Goal: Book appointment/travel/reservation

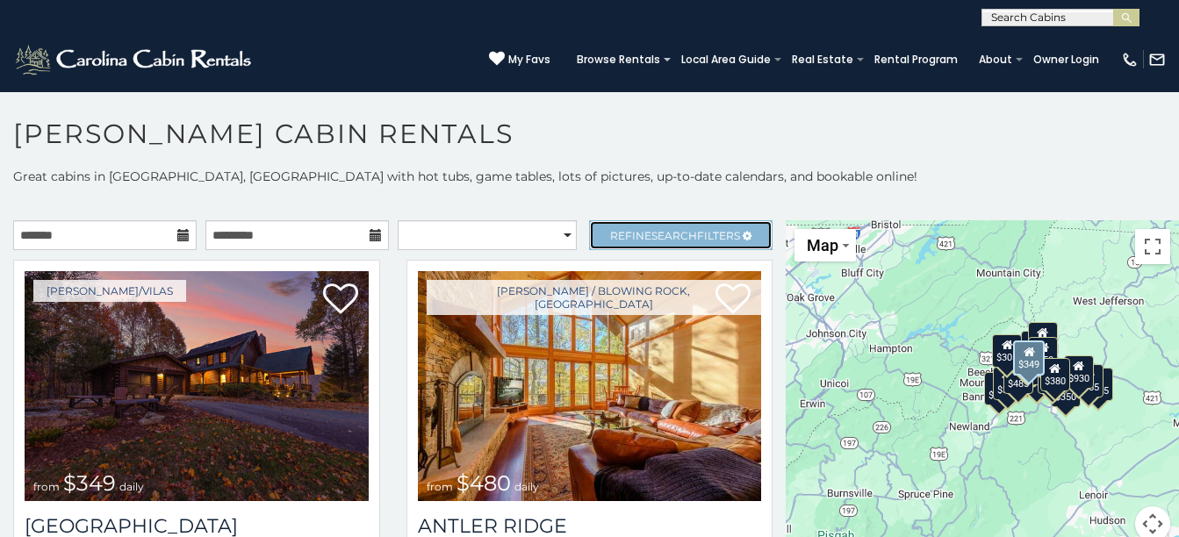
click at [675, 227] on link "Refine Search Filters" at bounding box center [681, 235] width 184 height 30
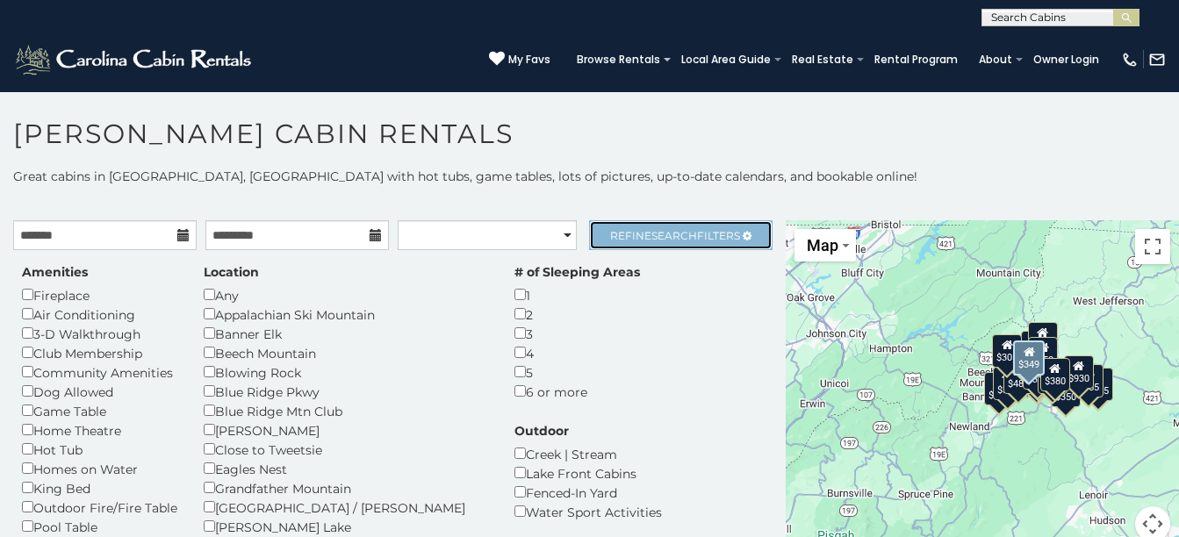
click at [672, 233] on span "Search" at bounding box center [675, 235] width 46 height 13
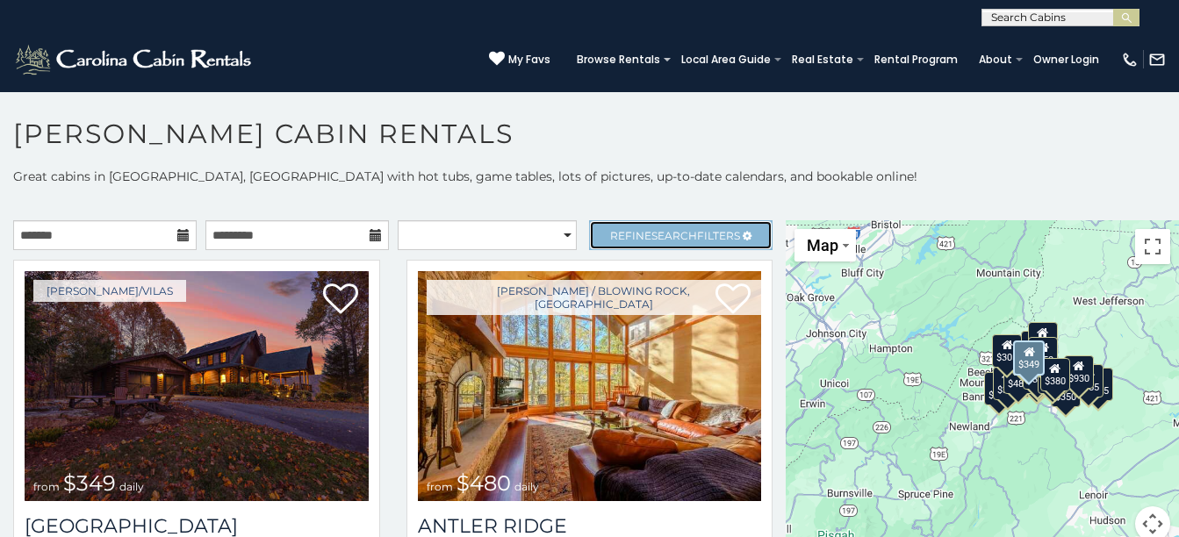
click at [703, 229] on span "Refine Search Filters" at bounding box center [675, 235] width 130 height 13
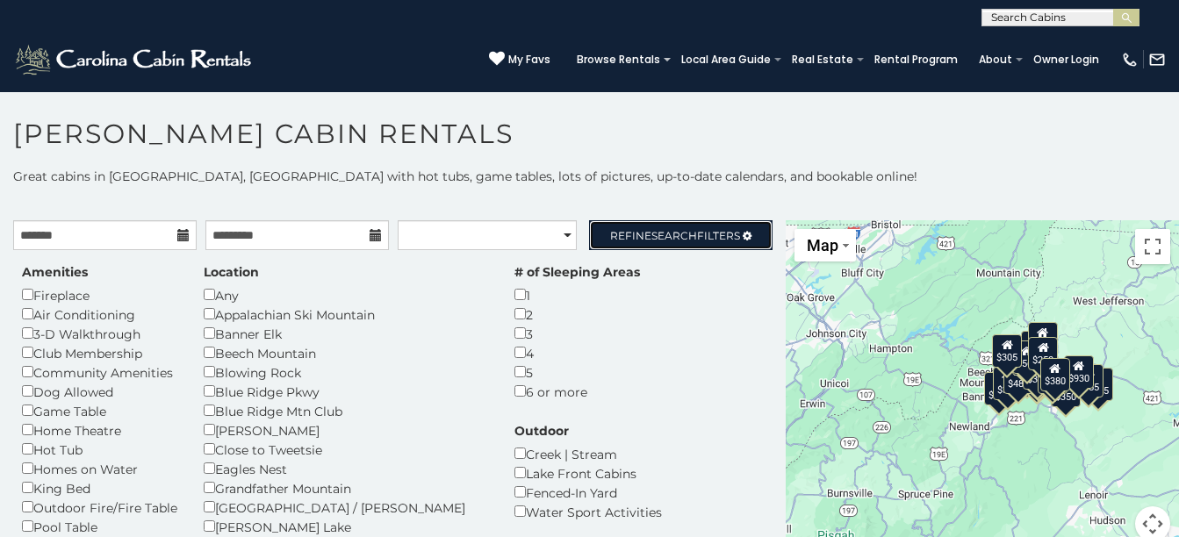
scroll to position [10, 0]
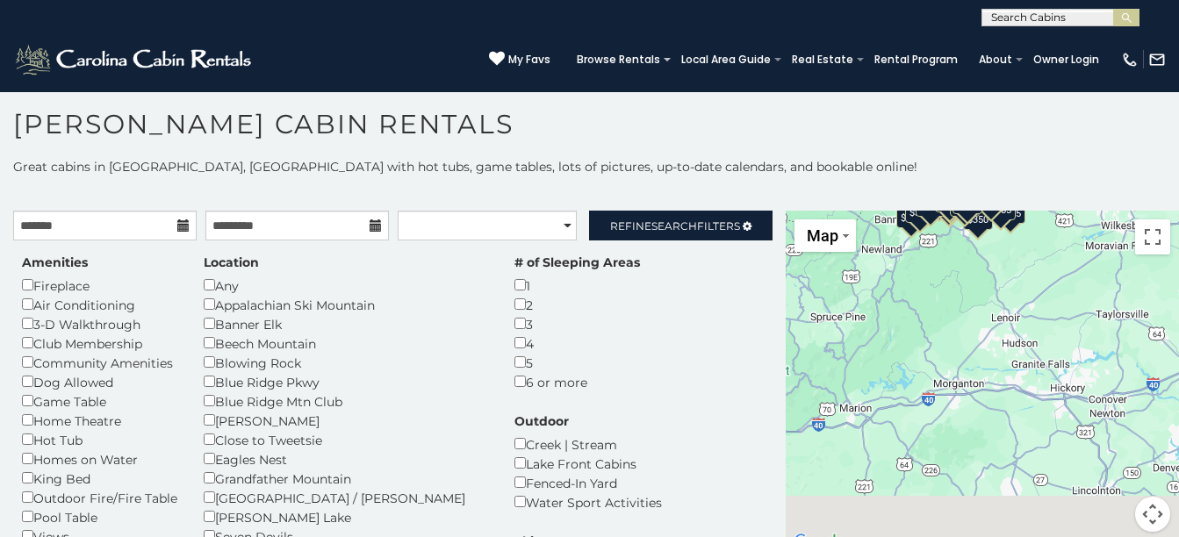
drag, startPoint x: 998, startPoint y: 470, endPoint x: 908, endPoint y: 294, distance: 197.5
click at [908, 294] on div "$349 $480 $525 $315 $355 $635 $675 $930 $400 $451 $330 $400 $485 $460 $395 $255…" at bounding box center [982, 382] width 393 height 342
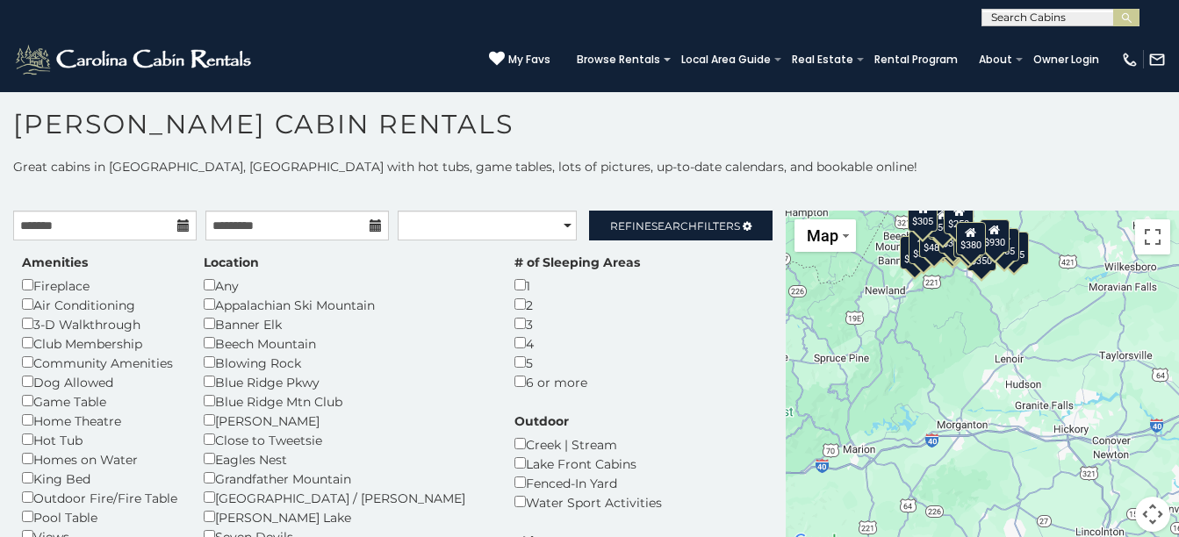
drag, startPoint x: 949, startPoint y: 377, endPoint x: 994, endPoint y: 534, distance: 163.4
click at [994, 533] on div "$349 $480 $525 $315 $355 $635 $675 $930 $400 $451 $330 $400 $485 $460 $395 $255…" at bounding box center [982, 382] width 393 height 342
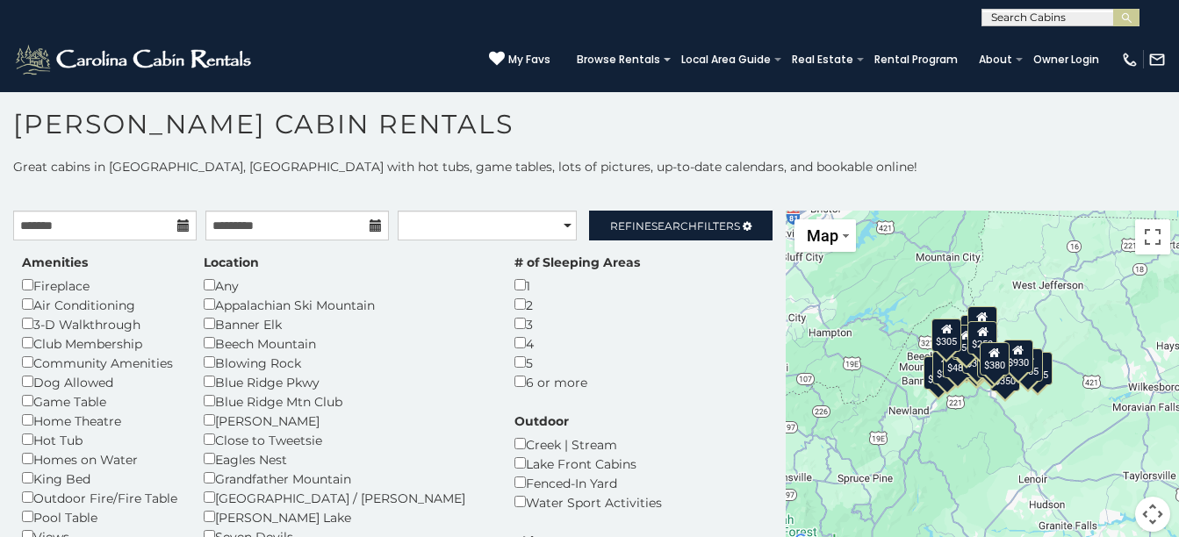
drag, startPoint x: 993, startPoint y: 458, endPoint x: 1004, endPoint y: 493, distance: 35.8
click at [1003, 498] on div "$349 $480 $525 $315 $355 $635 $675 $930 $400 $451 $330 $400 $485 $460 $395 $255…" at bounding box center [982, 382] width 393 height 342
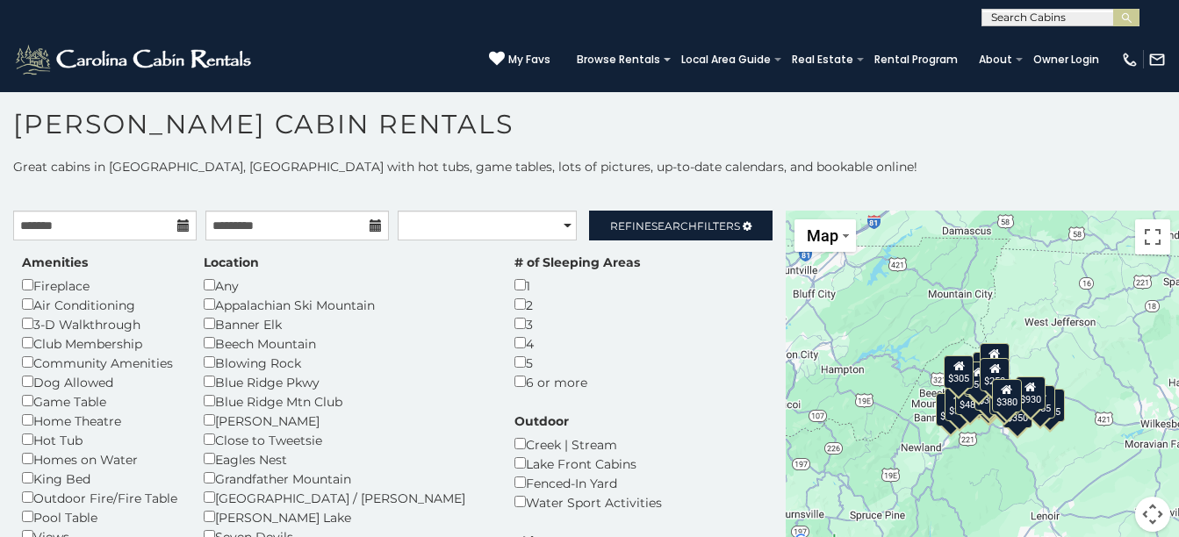
click at [1048, 303] on div "$349 $480 $525 $315 $355 $635 $675 $930 $400 $451 $330 $400 $485 $460 $395 $255…" at bounding box center [982, 382] width 393 height 342
click at [1147, 234] on button "Toggle fullscreen view" at bounding box center [1152, 237] width 35 height 35
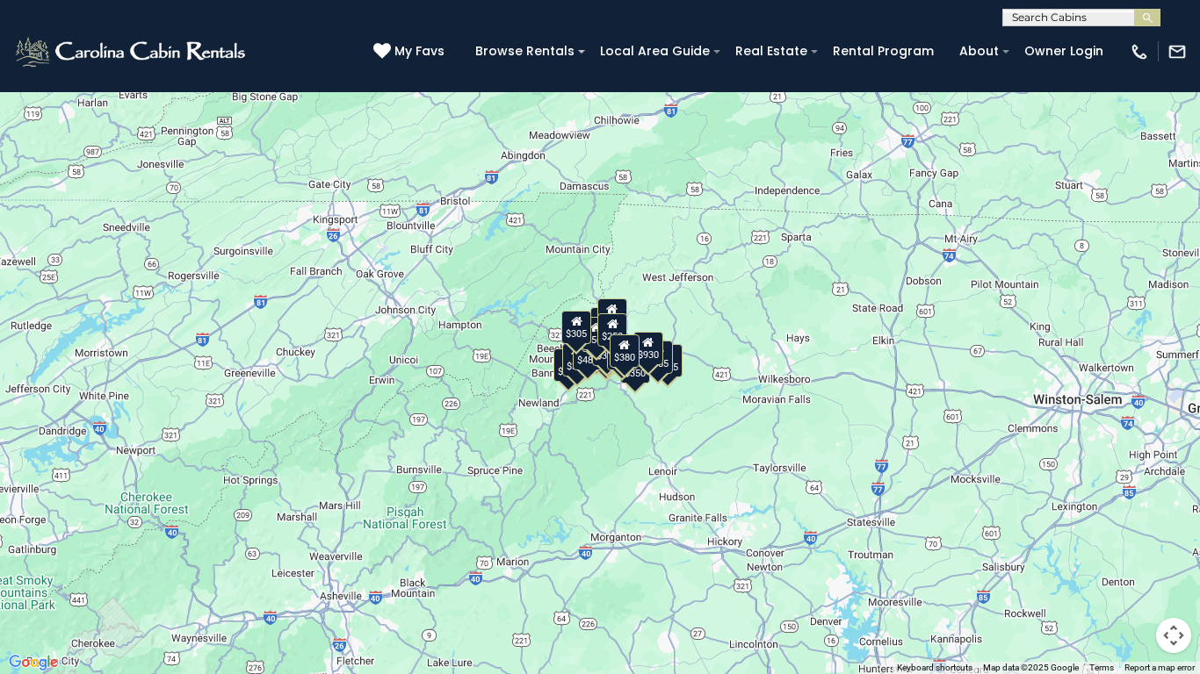
click at [630, 364] on div "$380" at bounding box center [624, 351] width 30 height 33
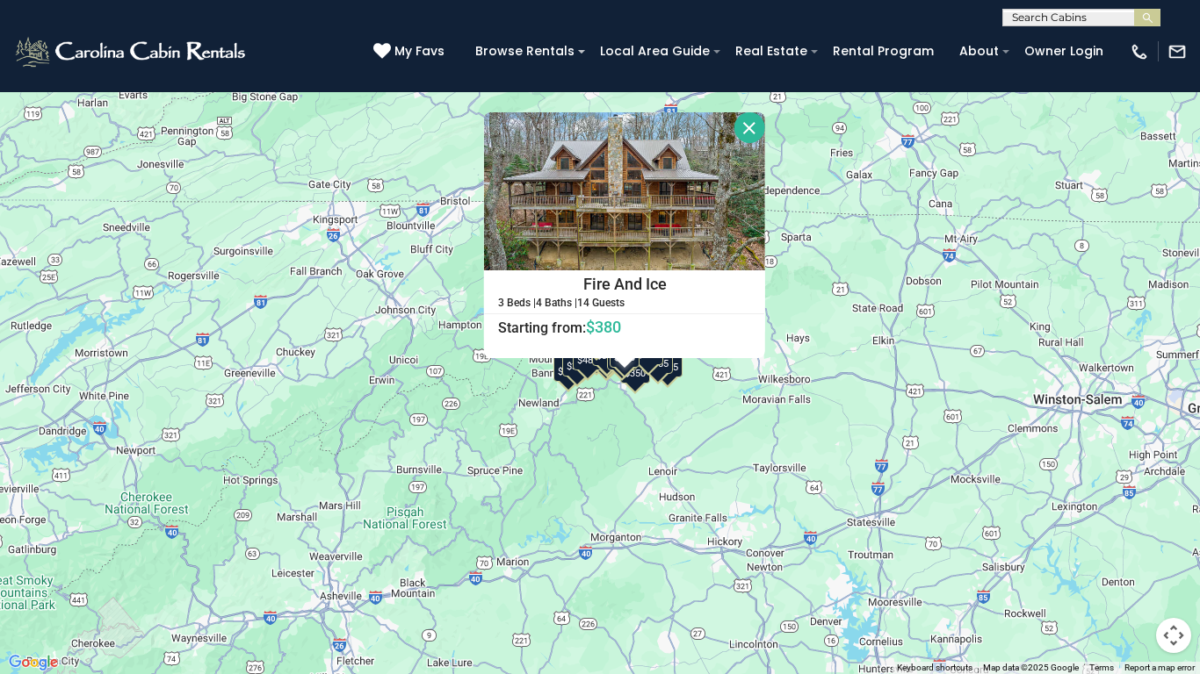
click at [639, 385] on div "$349 $480 $525 $315 $355 $635 $675 $930 $400 $451 $330 $400 $485 $460 $395 $255…" at bounding box center [600, 337] width 1200 height 674
click at [656, 372] on div "$355" at bounding box center [658, 357] width 30 height 33
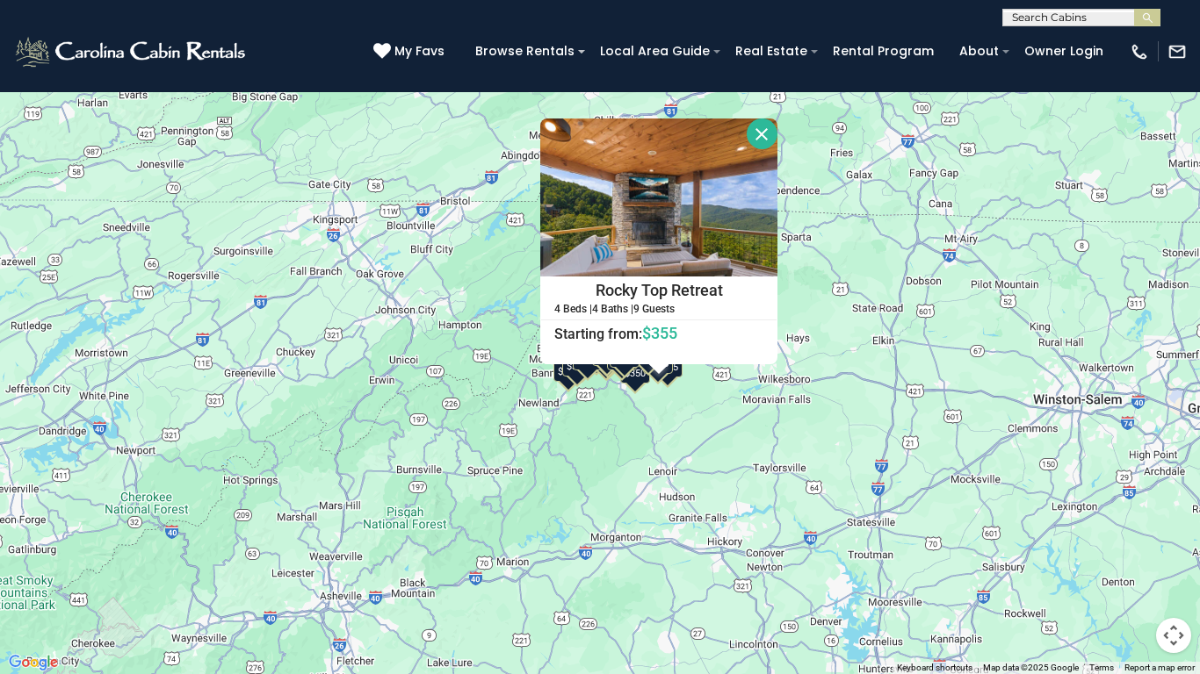
click at [563, 386] on div "$349 $480 $525 $315 $355 $635 $675 $930 $400 $451 $330 $400 $485 $460 $395 $255…" at bounding box center [600, 337] width 1200 height 674
click at [557, 378] on div "$375" at bounding box center [568, 365] width 30 height 33
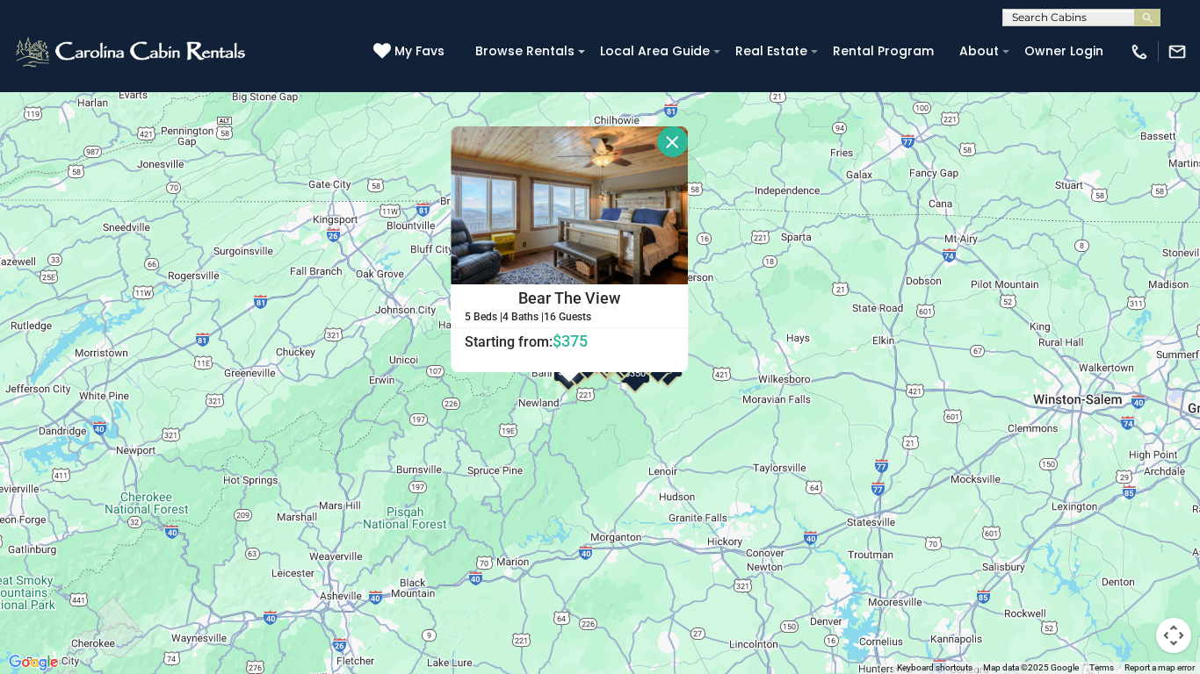
click at [674, 136] on button "Close" at bounding box center [672, 141] width 31 height 31
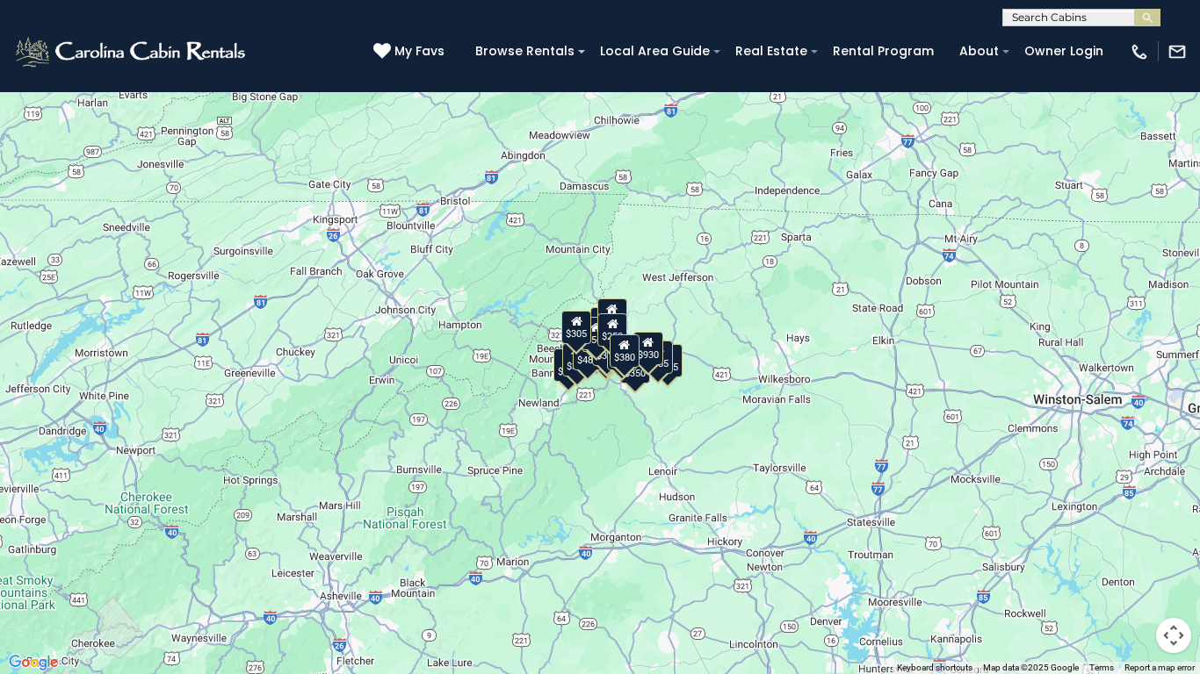
click at [853, 310] on div "$349 $480 $525 $315 $355 $635 $675 $930 $400 $451 $330 $400 $485 $460 $395 $255…" at bounding box center [600, 337] width 1200 height 674
click at [854, 310] on div "$349 $480 $525 $315 $355 $635 $675 $930 $400 $451 $330 $400 $485 $460 $395 $255…" at bounding box center [600, 337] width 1200 height 674
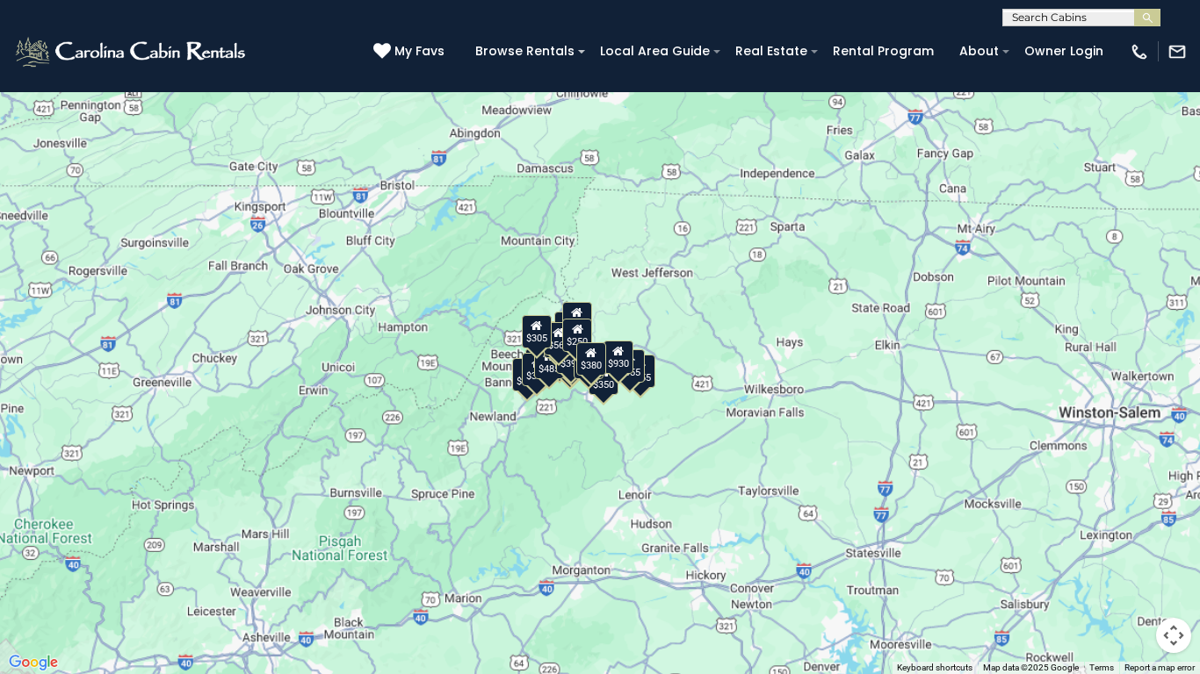
click at [856, 310] on div "$349 $480 $525 $315 $355 $635 $675 $930 $400 $451 $330 $400 $485 $460 $395 $255…" at bounding box center [600, 337] width 1200 height 674
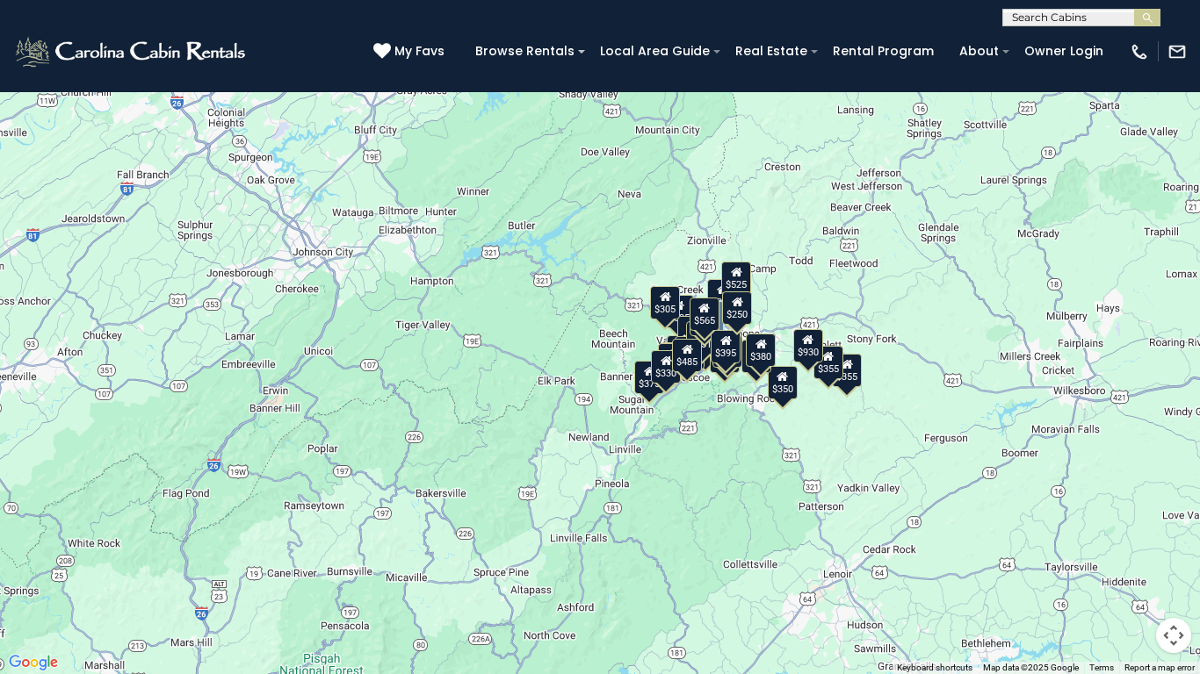
drag, startPoint x: 583, startPoint y: 486, endPoint x: 877, endPoint y: 441, distance: 297.6
click at [877, 441] on div "$349 $480 $525 $315 $355 $635 $675 $930 $400 $451 $330 $400 $485 $460 $395 $255…" at bounding box center [600, 337] width 1200 height 674
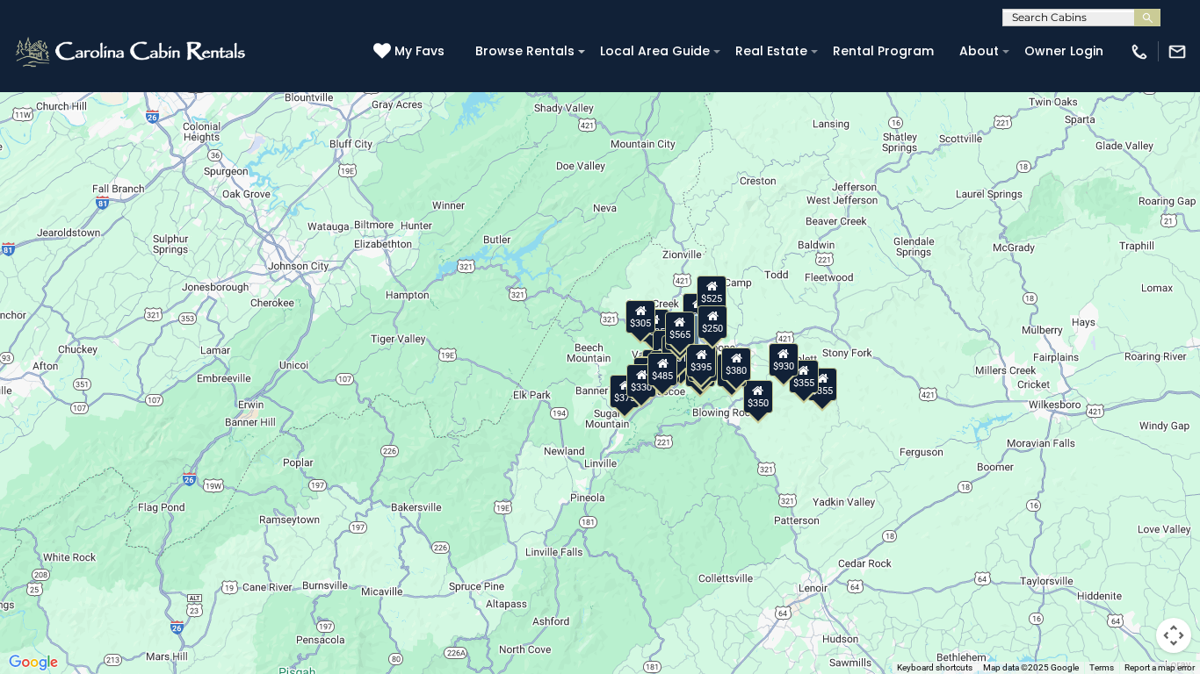
click at [952, 398] on div "$349 $480 $525 $315 $355 $635 $675 $930 $400 $451 $330 $400 $485 $460 $395 $255…" at bounding box center [600, 337] width 1200 height 674
click at [933, 402] on div "$349 $480 $525 $315 $355 $635 $675 $930 $400 $451 $330 $400 $485 $460 $395 $255…" at bounding box center [600, 337] width 1200 height 674
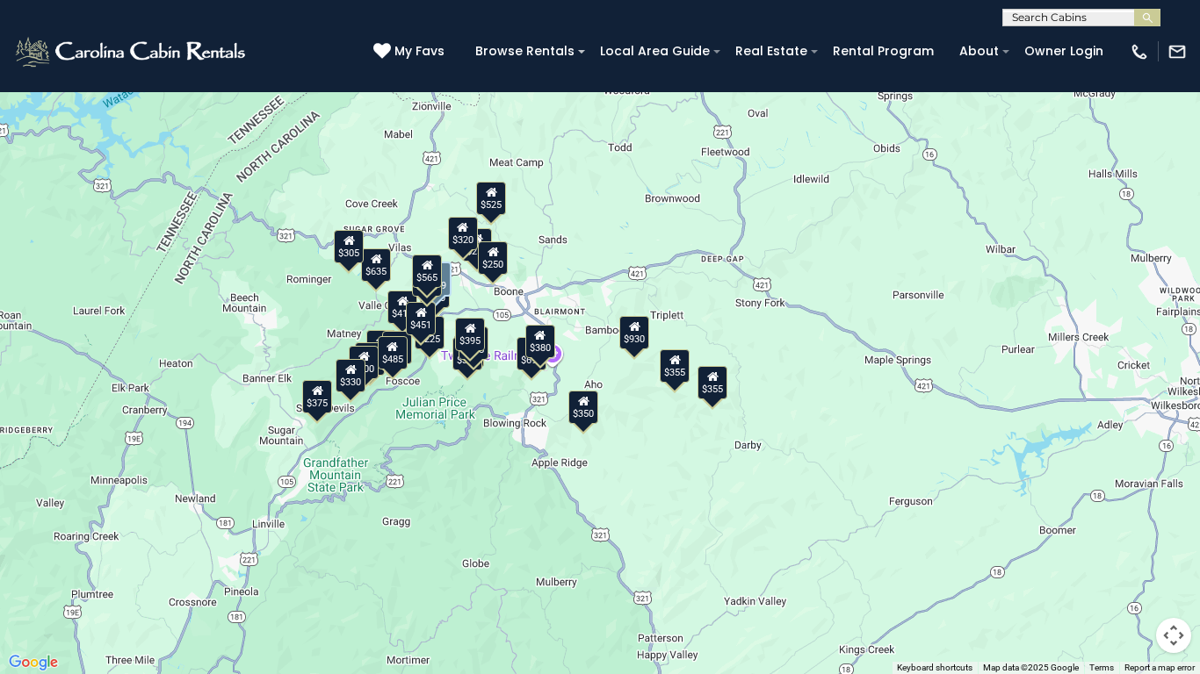
click at [796, 378] on div "$349 $480 $525 $315 $355 $635 $675 $930 $400 $451 $330 $400 $485 $460 $395 $255…" at bounding box center [600, 337] width 1200 height 674
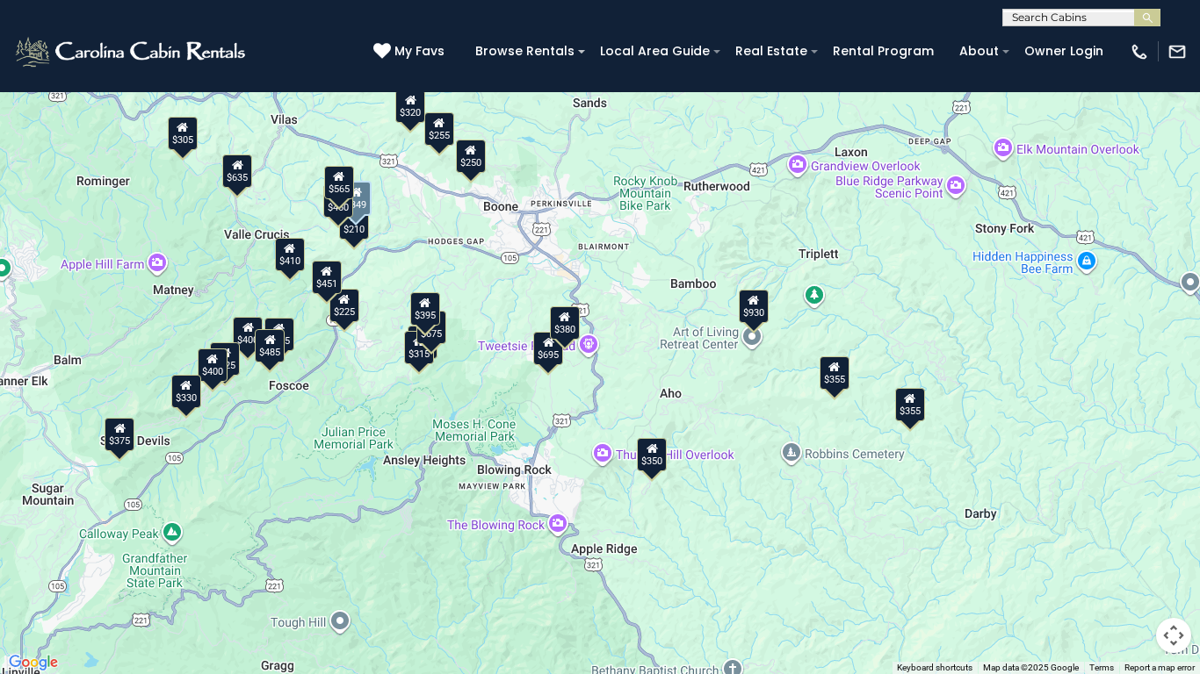
drag, startPoint x: 706, startPoint y: 508, endPoint x: 1005, endPoint y: 524, distance: 299.9
click at [1005, 525] on div "$349 $480 $525 $315 $355 $635 $675 $930 $400 $451 $330 $400 $485 $460 $395 $255…" at bounding box center [600, 337] width 1200 height 674
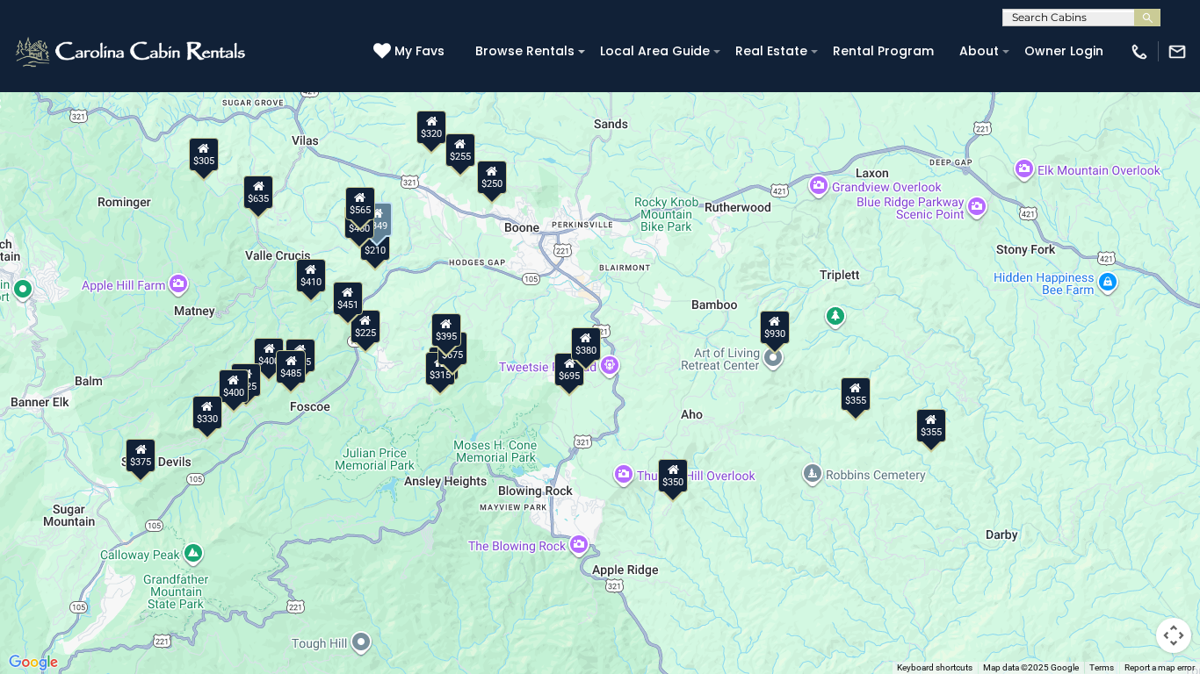
click at [498, 182] on div "$250" at bounding box center [492, 177] width 30 height 33
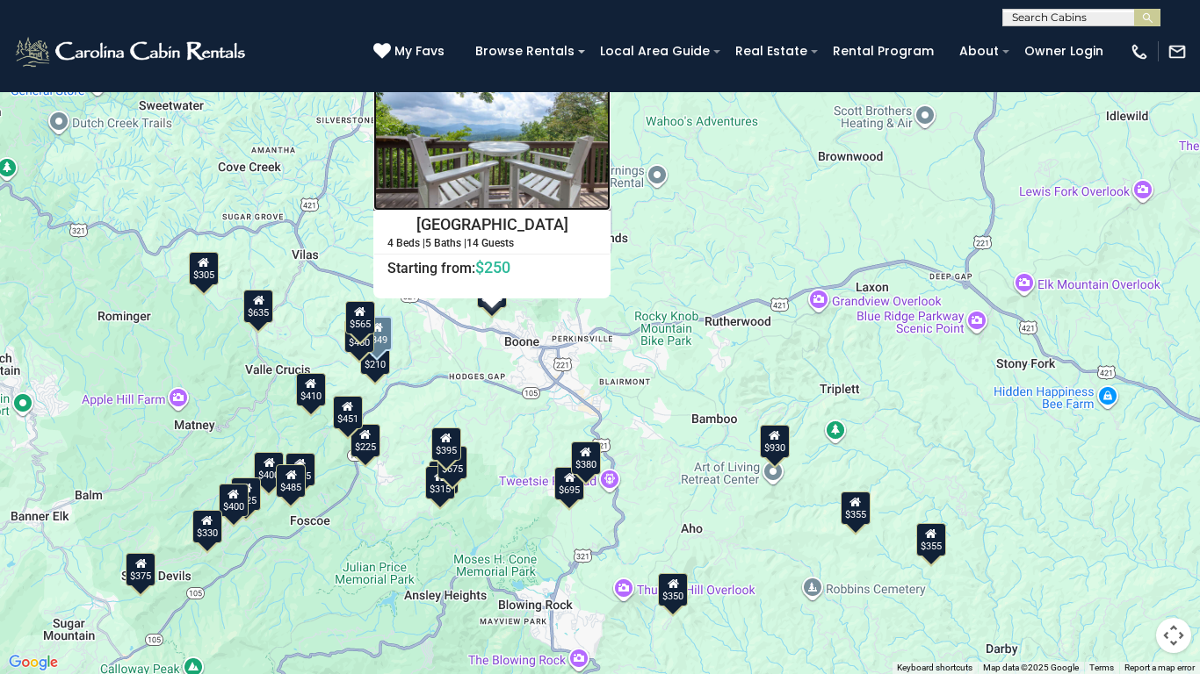
click at [501, 165] on img at bounding box center [491, 132] width 237 height 158
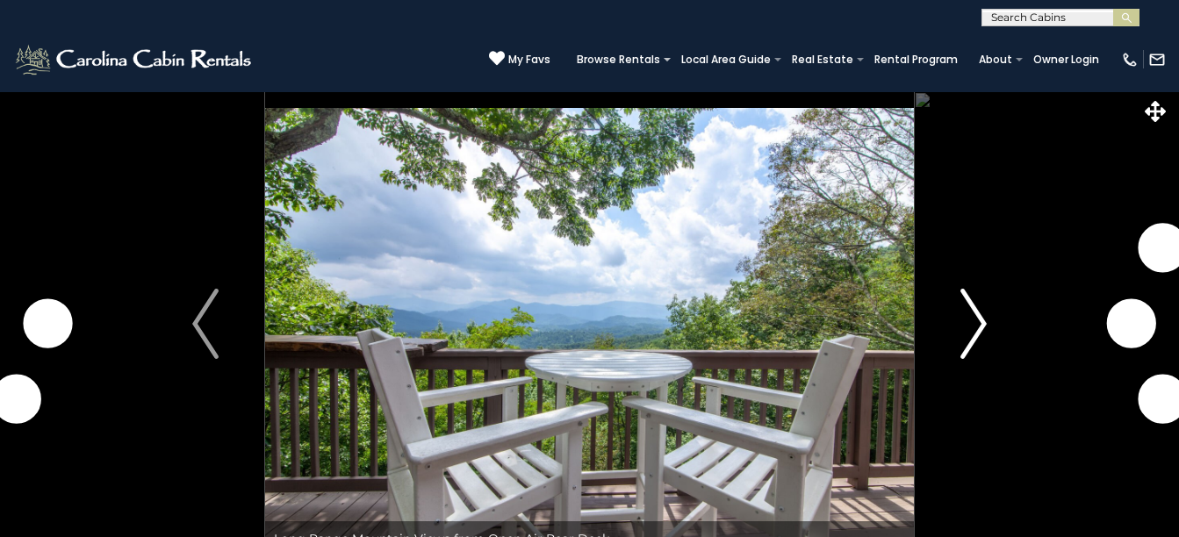
click at [966, 328] on img "Next" at bounding box center [974, 324] width 26 height 70
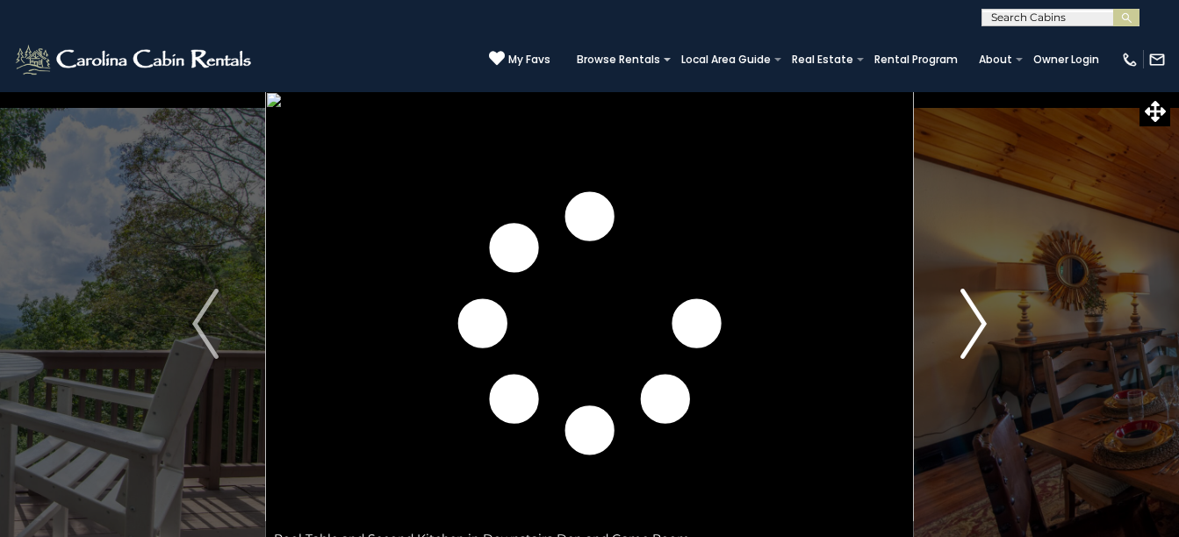
click at [969, 327] on img "Next" at bounding box center [974, 324] width 26 height 70
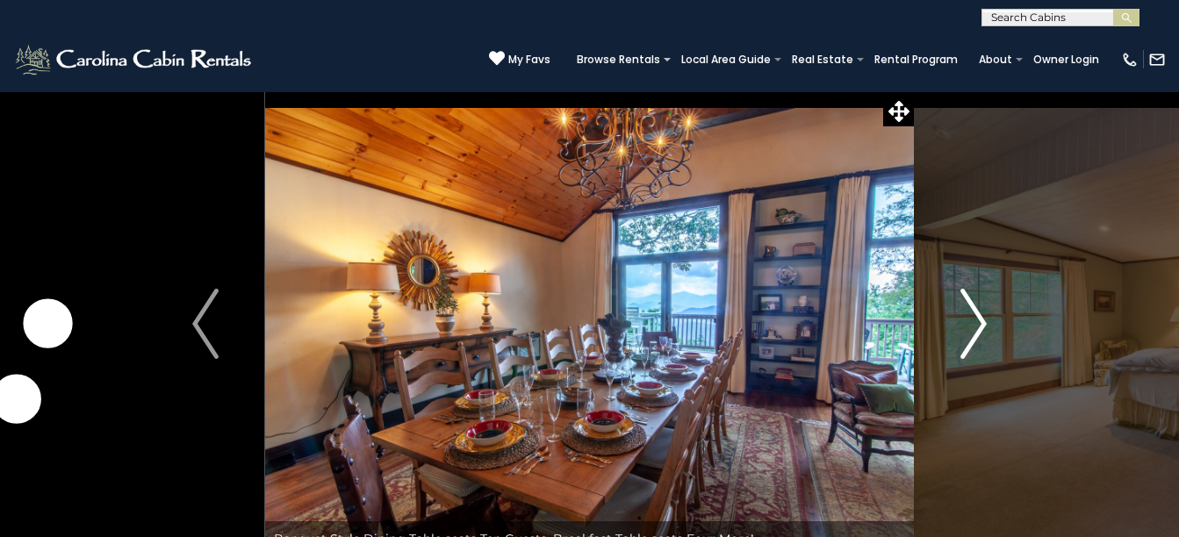
click at [974, 324] on img "Next" at bounding box center [974, 324] width 26 height 70
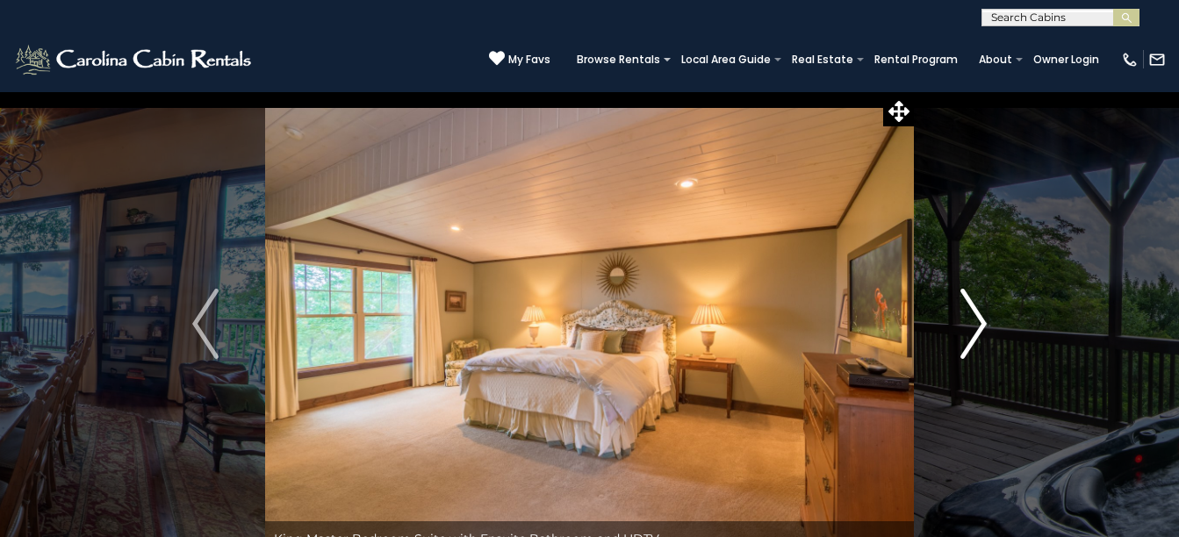
click at [976, 324] on img "Next" at bounding box center [974, 324] width 26 height 70
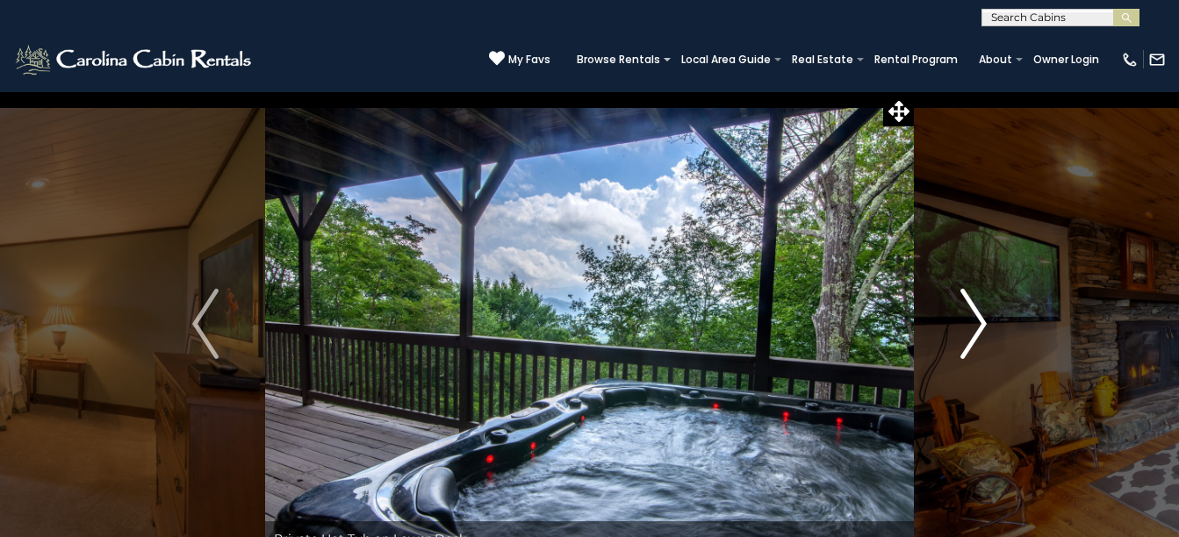
click at [976, 324] on img "Next" at bounding box center [974, 324] width 26 height 70
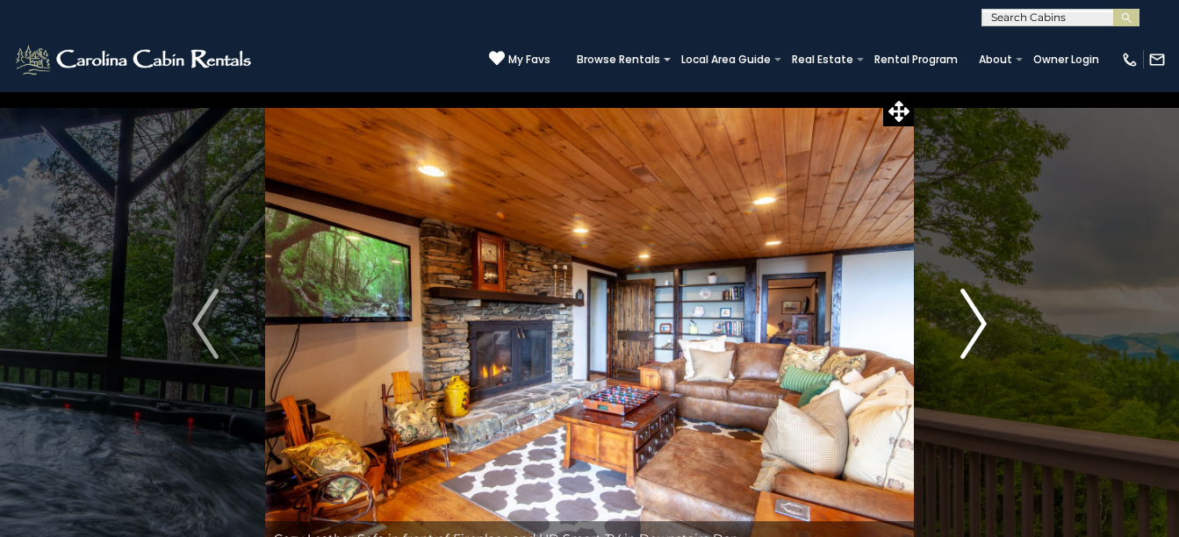
click at [976, 324] on img "Next" at bounding box center [974, 324] width 26 height 70
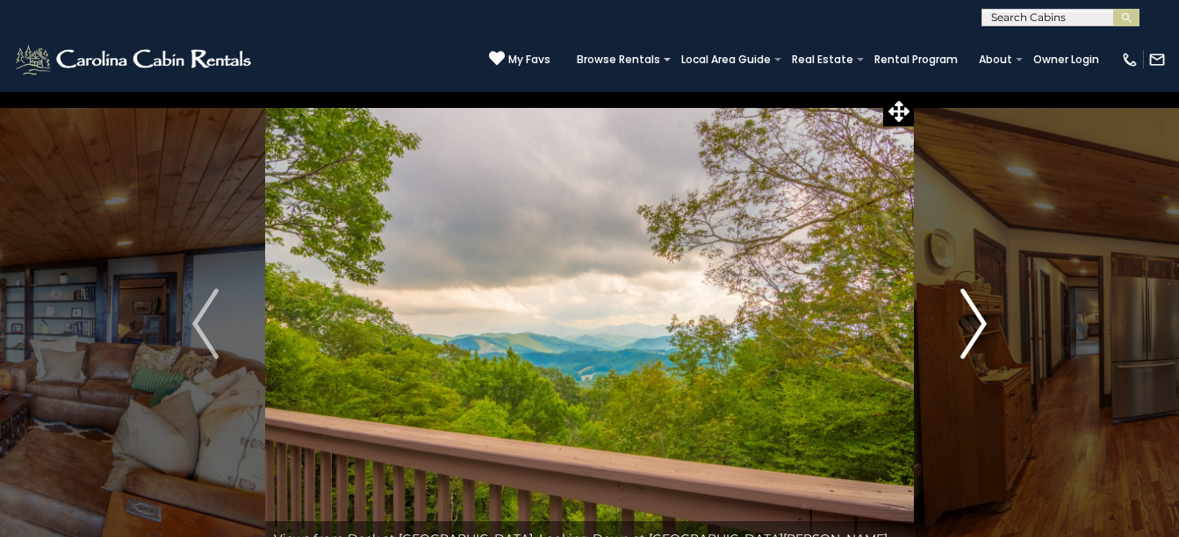
click at [976, 324] on img "Next" at bounding box center [974, 324] width 26 height 70
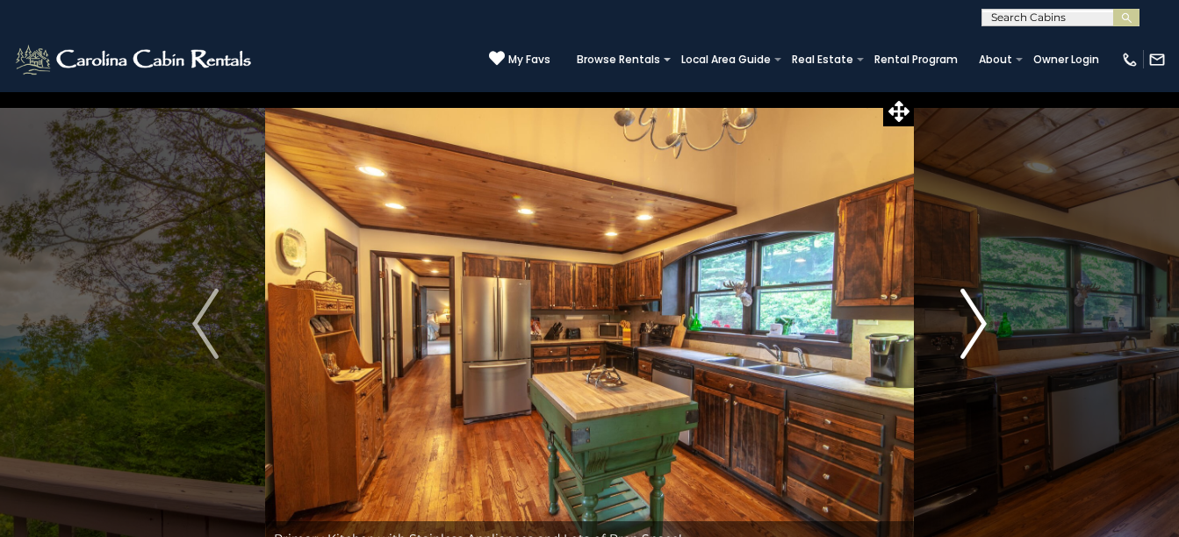
click at [976, 324] on img "Next" at bounding box center [974, 324] width 26 height 70
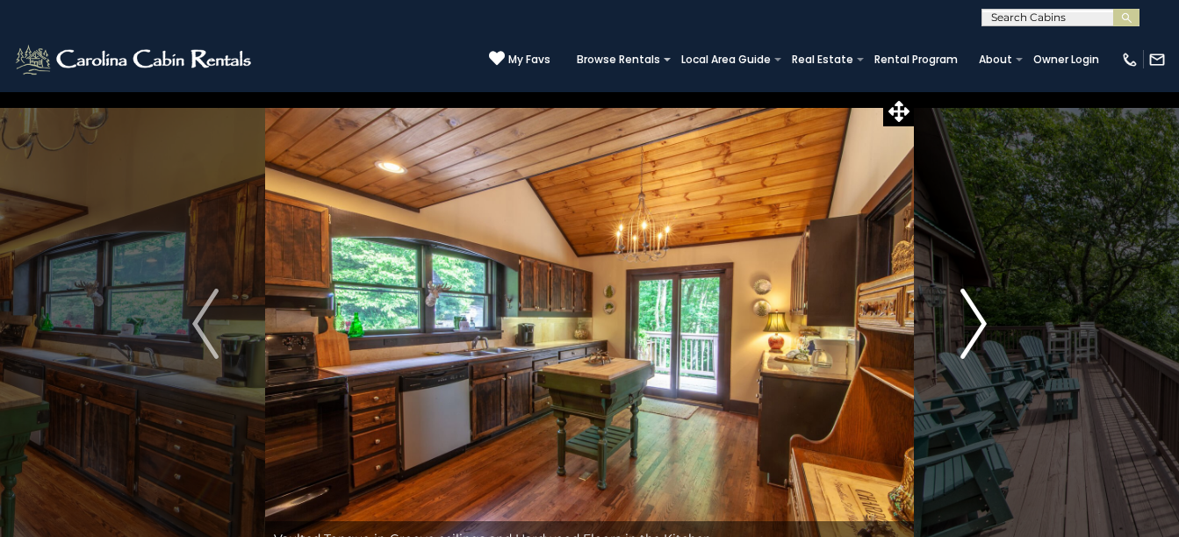
click at [976, 324] on img "Next" at bounding box center [974, 324] width 26 height 70
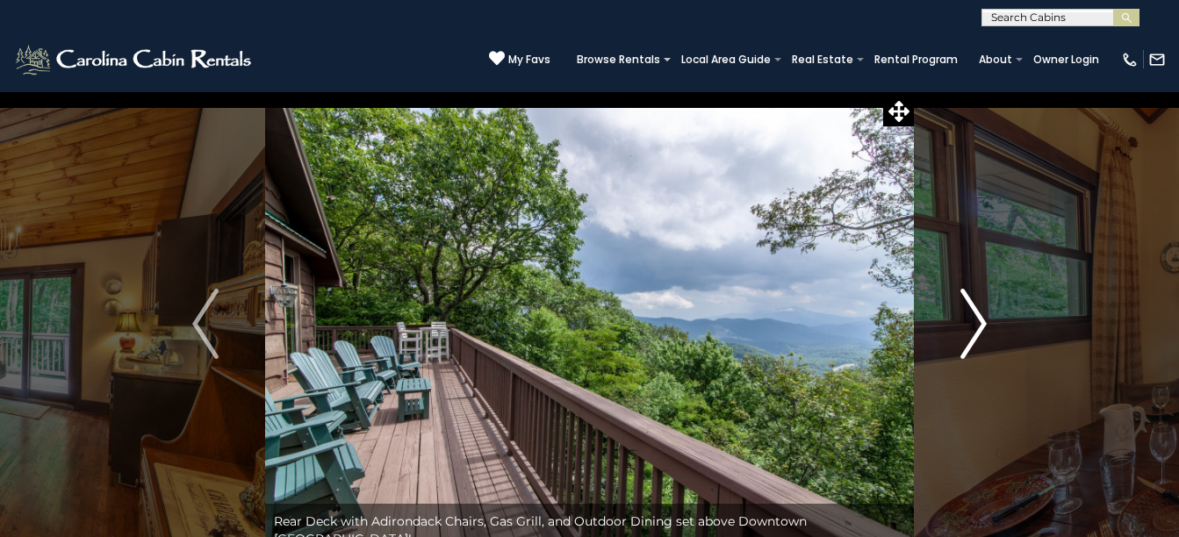
click at [976, 324] on img "Next" at bounding box center [974, 324] width 26 height 70
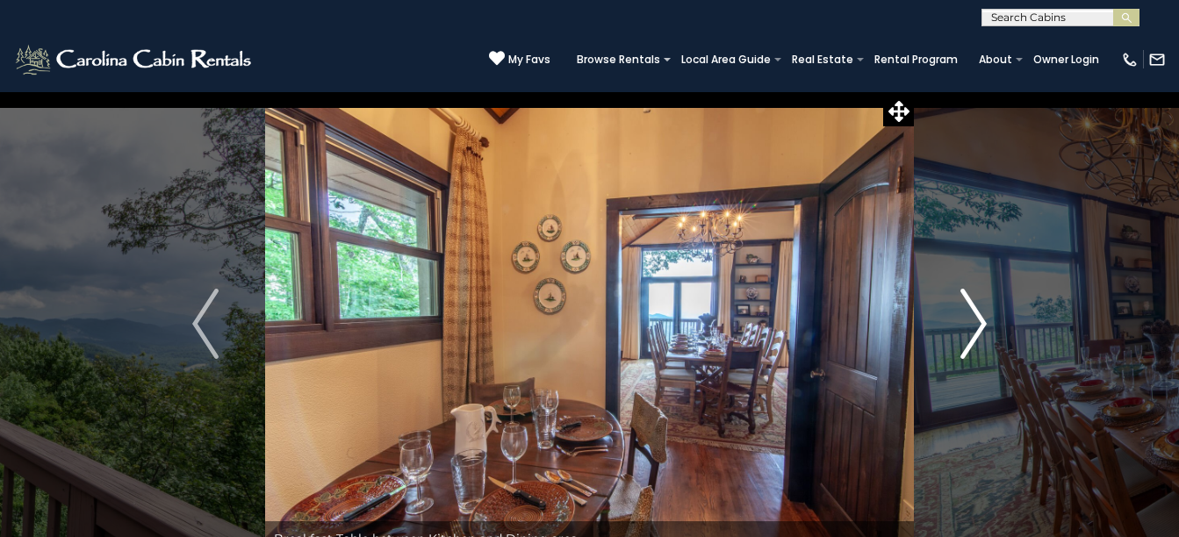
click at [976, 324] on img "Next" at bounding box center [974, 324] width 26 height 70
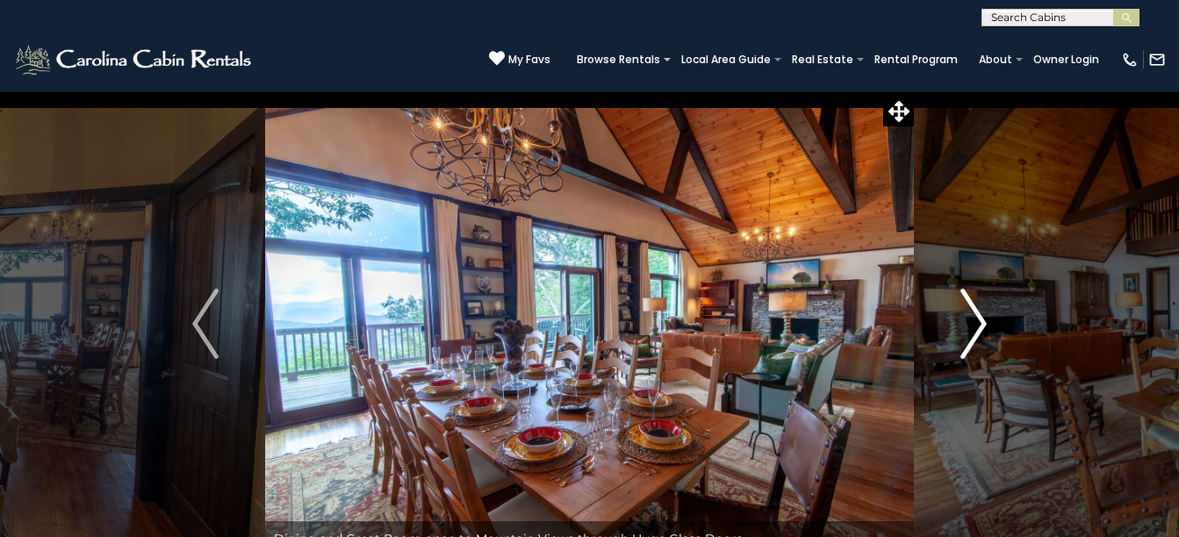
click at [976, 324] on img "Next" at bounding box center [974, 324] width 26 height 70
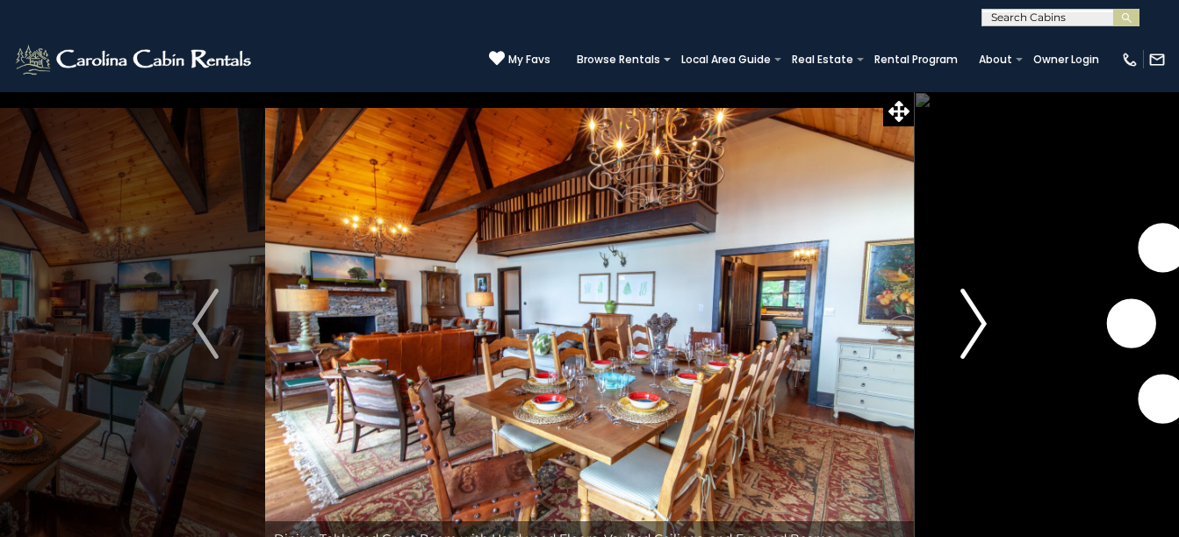
click at [976, 324] on img "Next" at bounding box center [974, 324] width 26 height 70
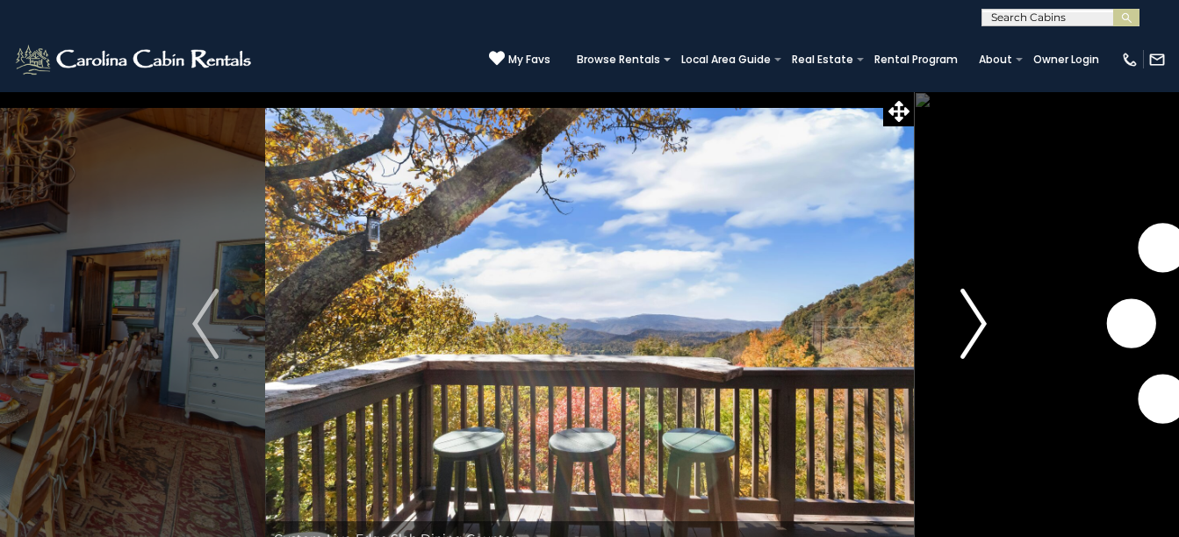
click at [976, 324] on img "Next" at bounding box center [974, 324] width 26 height 70
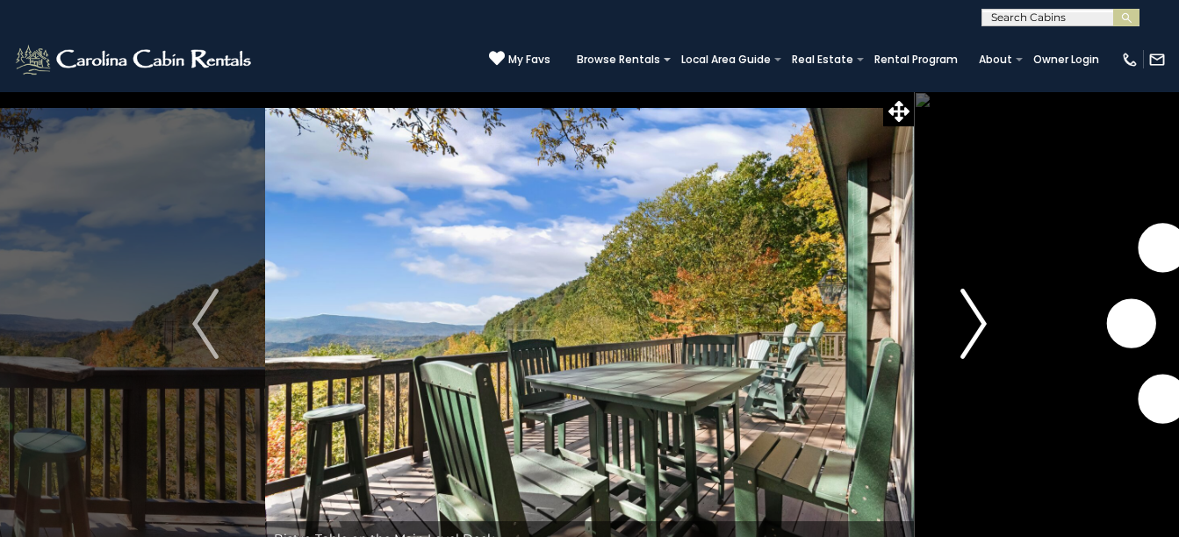
click at [976, 324] on img "Next" at bounding box center [974, 324] width 26 height 70
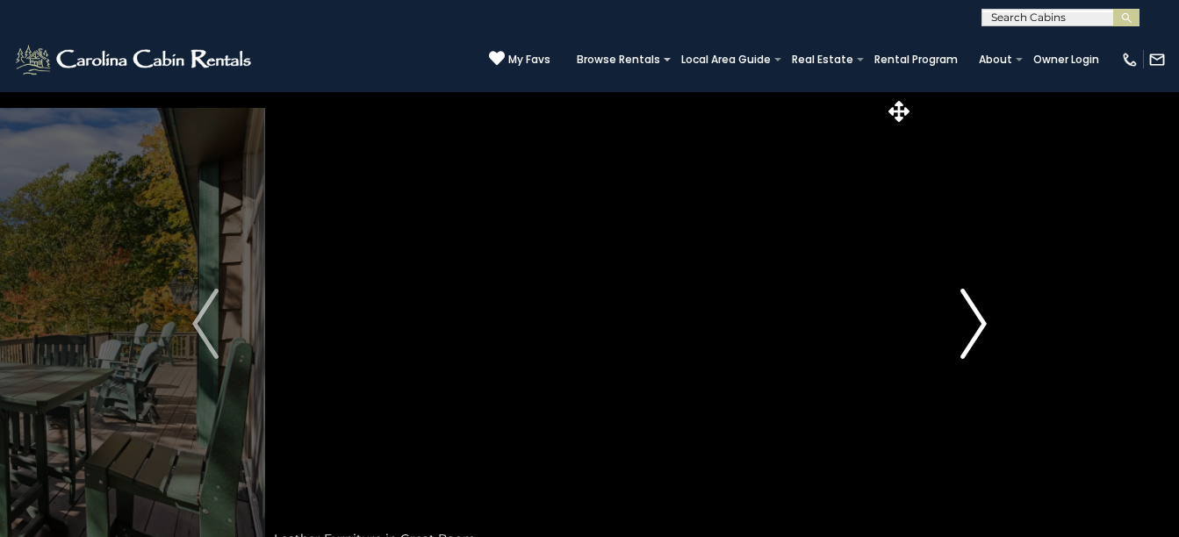
click at [976, 324] on img "Next" at bounding box center [974, 324] width 26 height 70
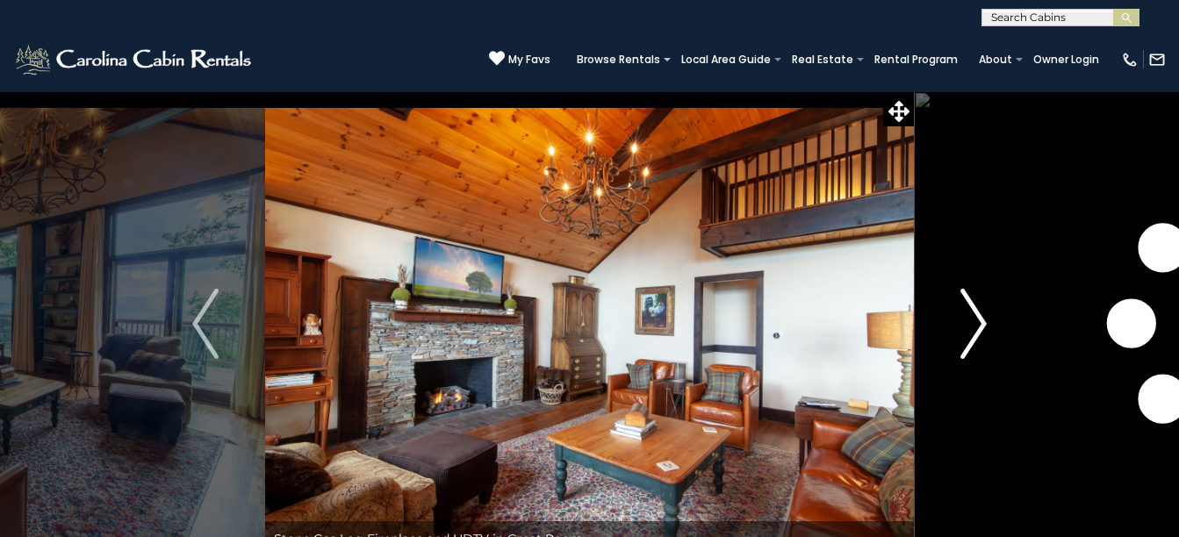
click at [976, 324] on img "Next" at bounding box center [974, 324] width 26 height 70
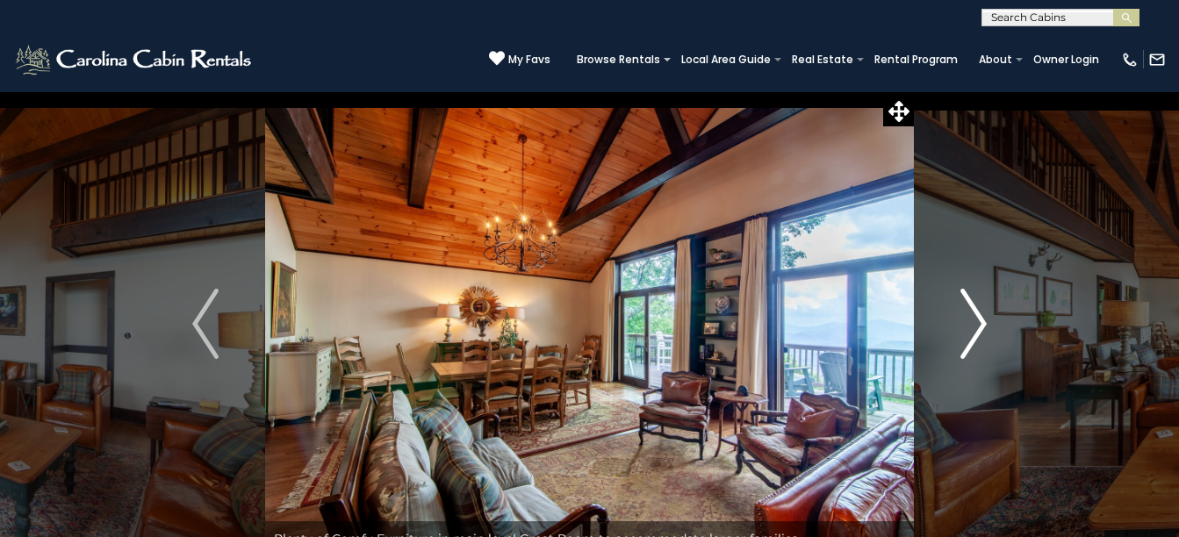
click at [985, 320] on img "Next" at bounding box center [974, 324] width 26 height 70
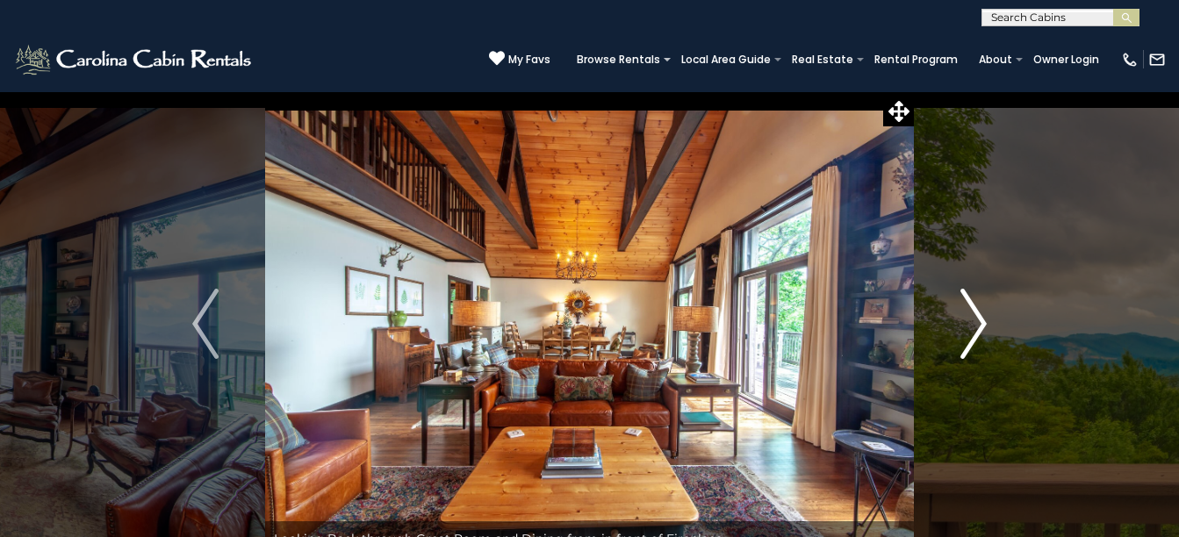
click at [984, 319] on img "Next" at bounding box center [974, 324] width 26 height 70
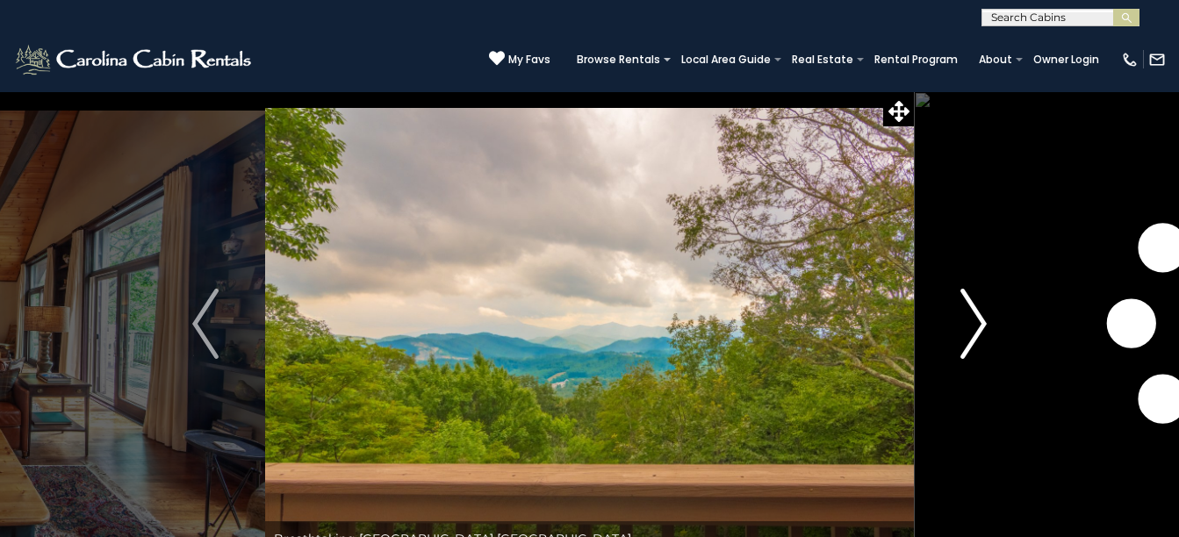
click at [984, 319] on img "Next" at bounding box center [974, 324] width 26 height 70
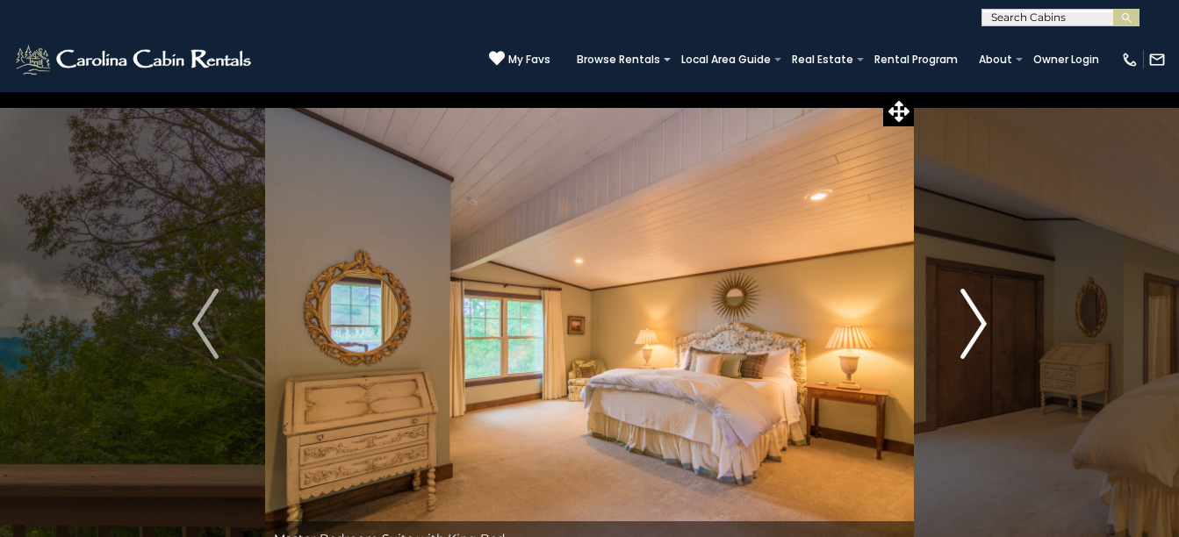
click at [984, 317] on img "Next" at bounding box center [974, 324] width 26 height 70
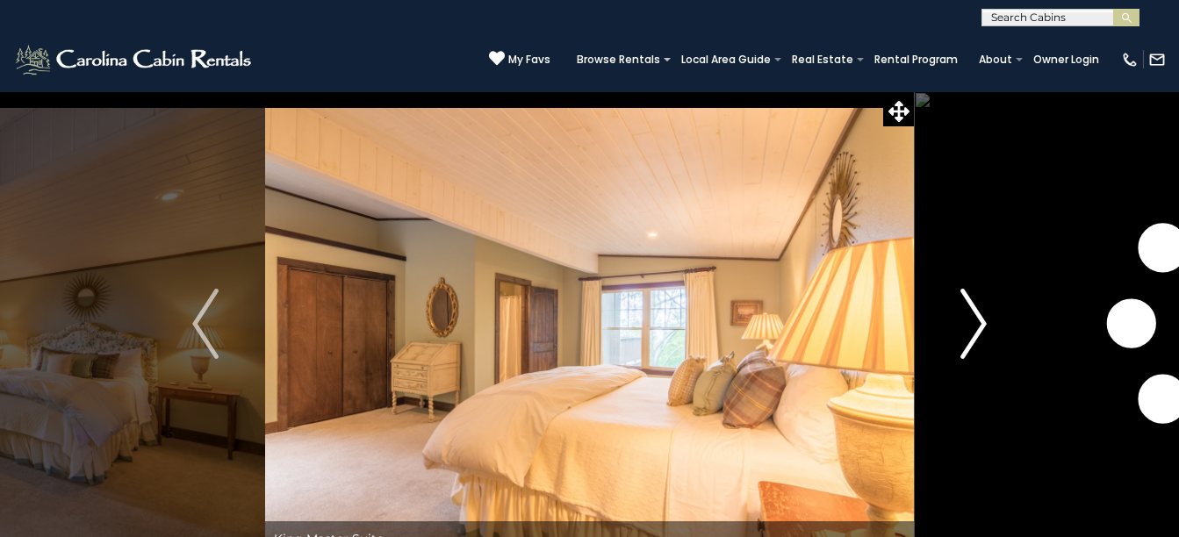
click at [984, 317] on img "Next" at bounding box center [974, 324] width 26 height 70
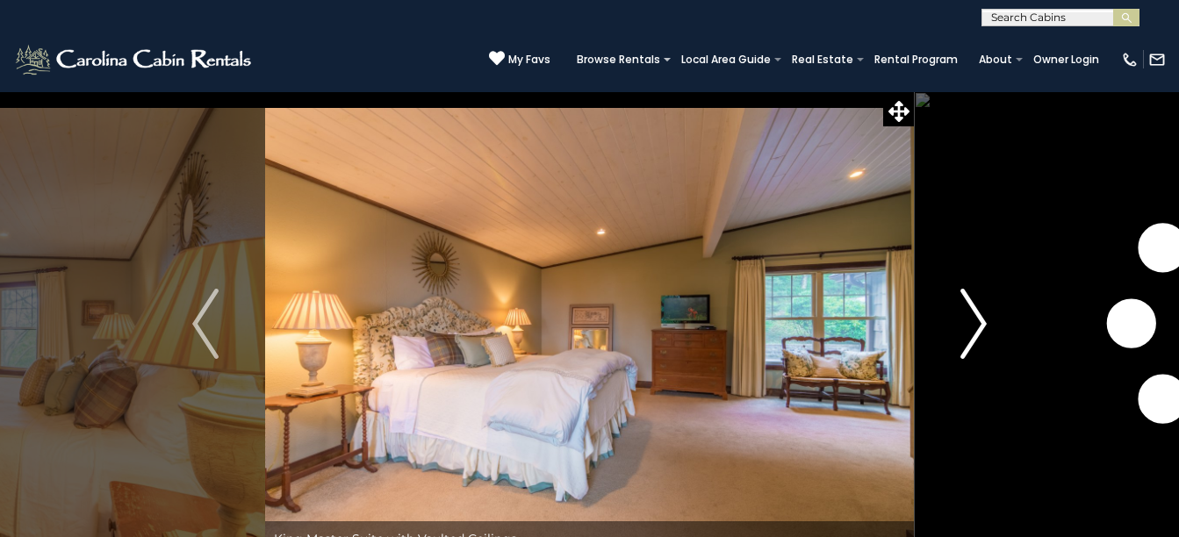
click at [984, 317] on img "Next" at bounding box center [974, 324] width 26 height 70
